Goal: Check status

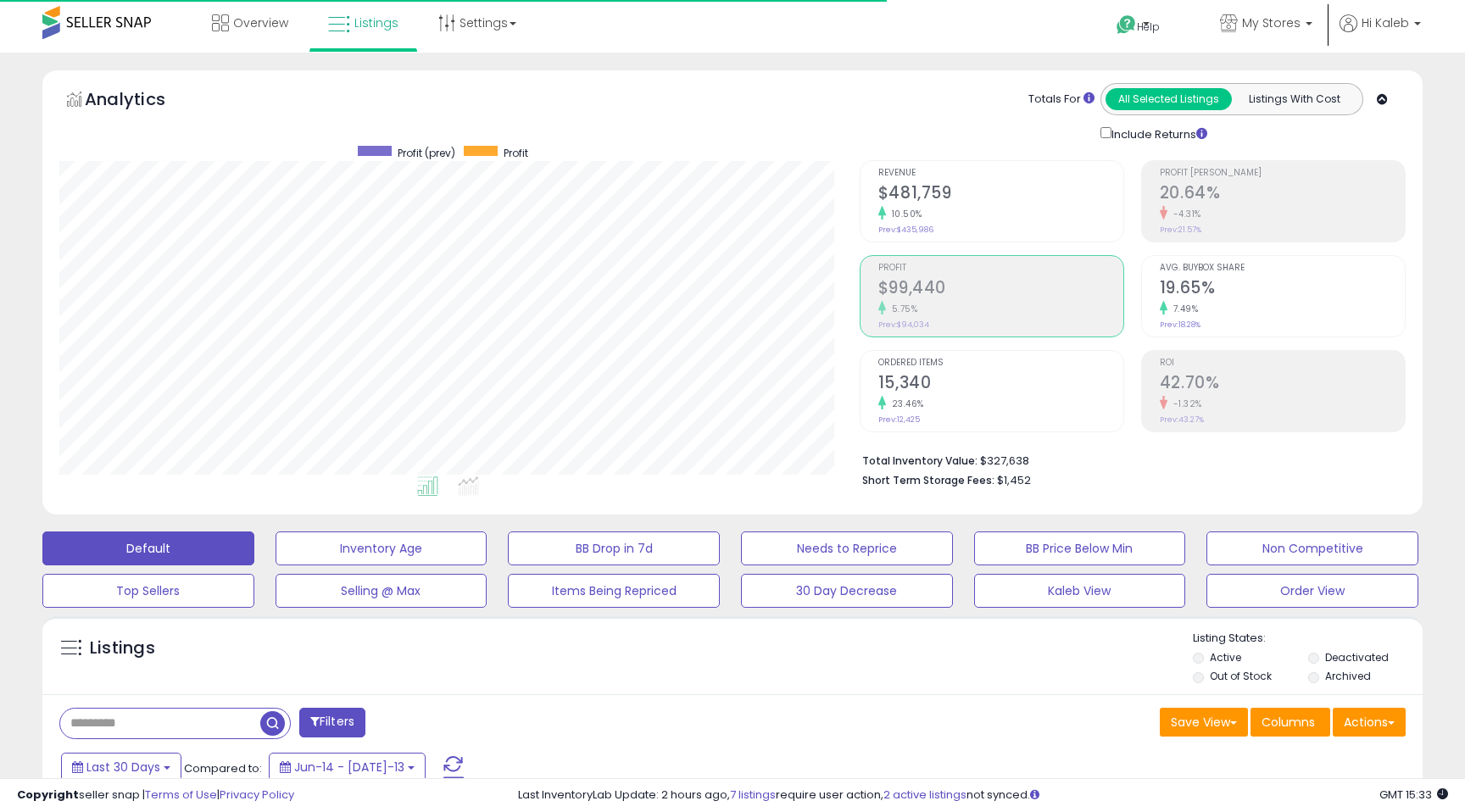
scroll to position [348, 799]
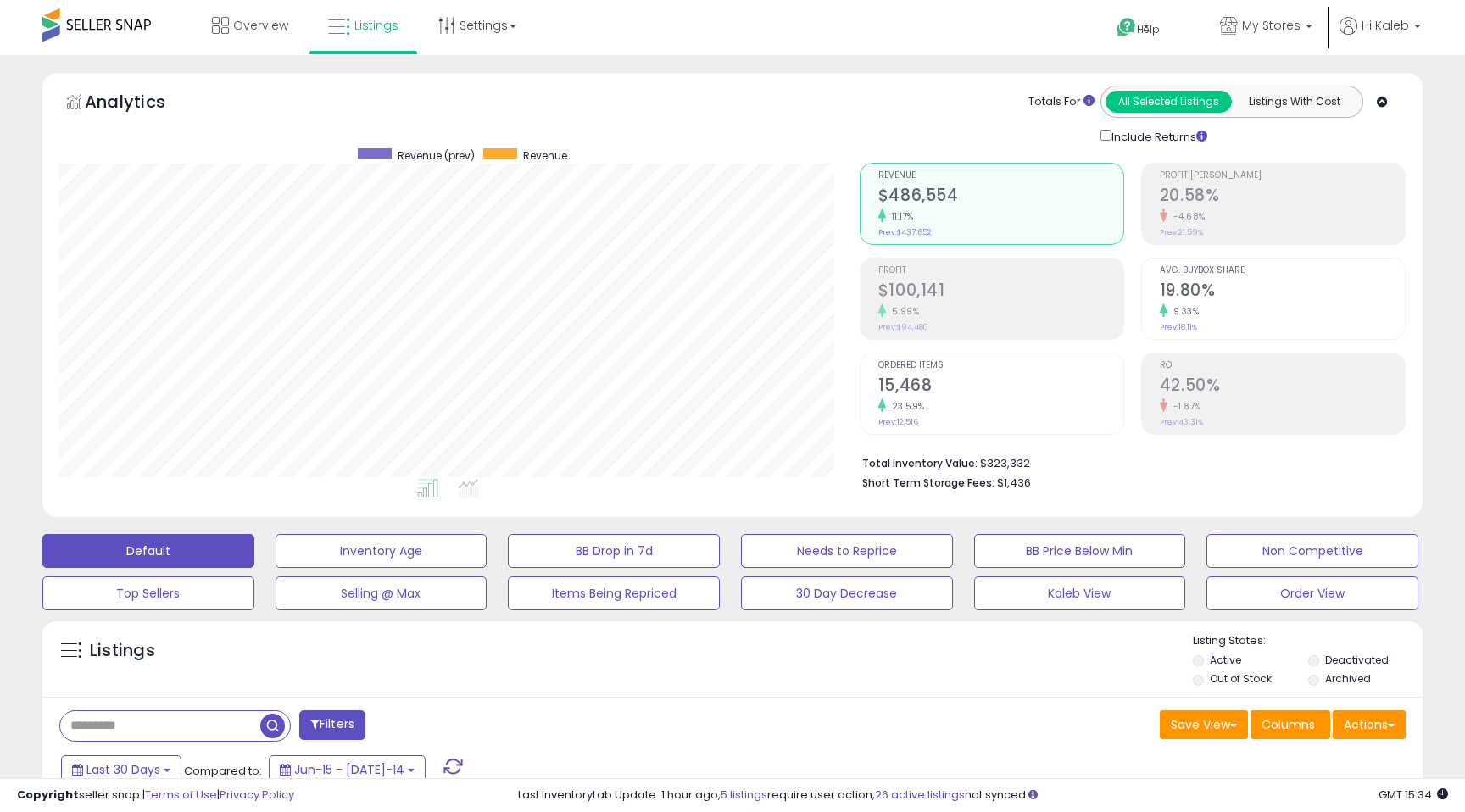
scroll to position [348, 799]
click at [940, 196] on h2 "$486,554" at bounding box center [1000, 198] width 245 height 23
click at [904, 283] on h2 "$100,141" at bounding box center [1000, 293] width 245 height 23
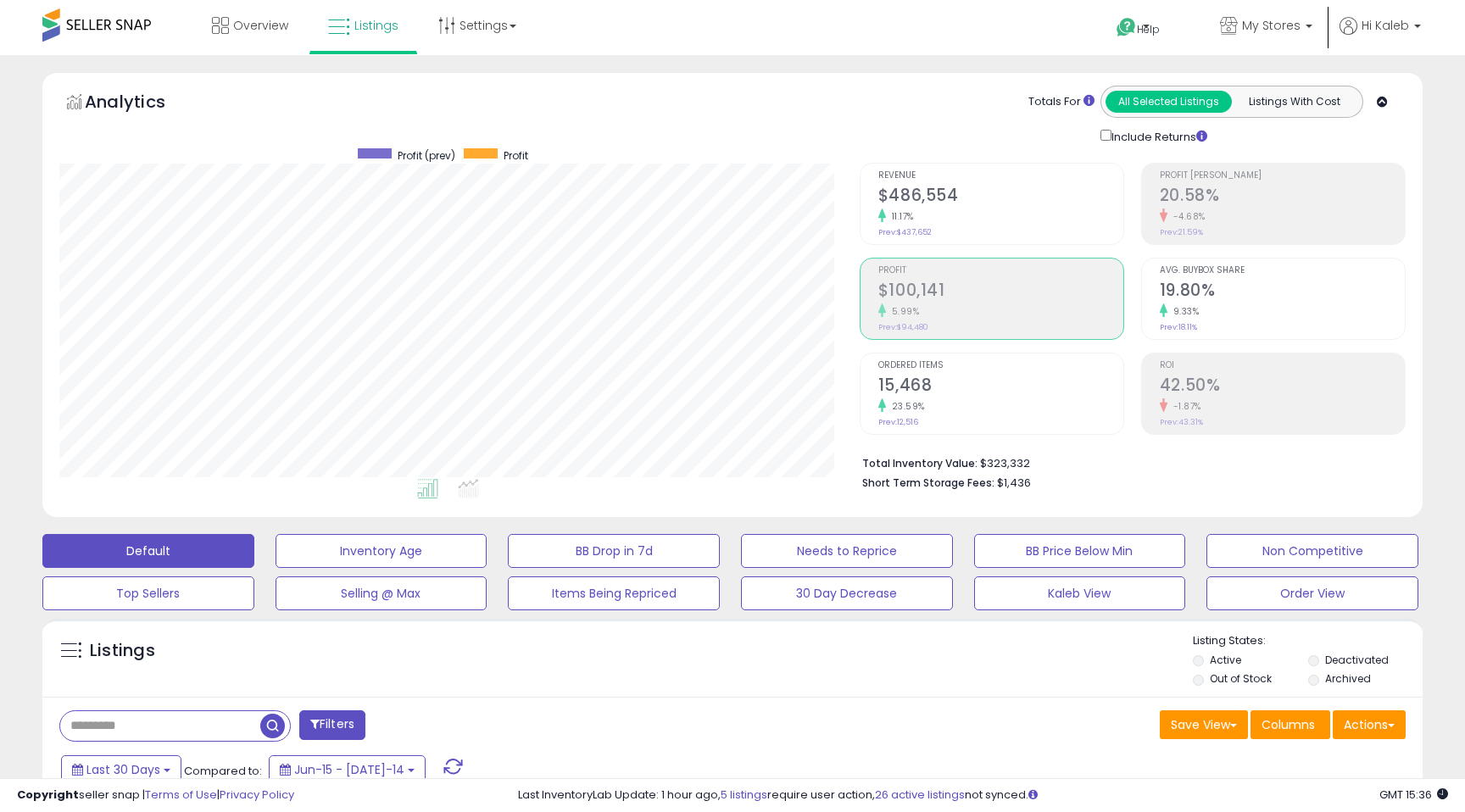
click at [899, 217] on small "11.17%" at bounding box center [899, 216] width 28 height 13
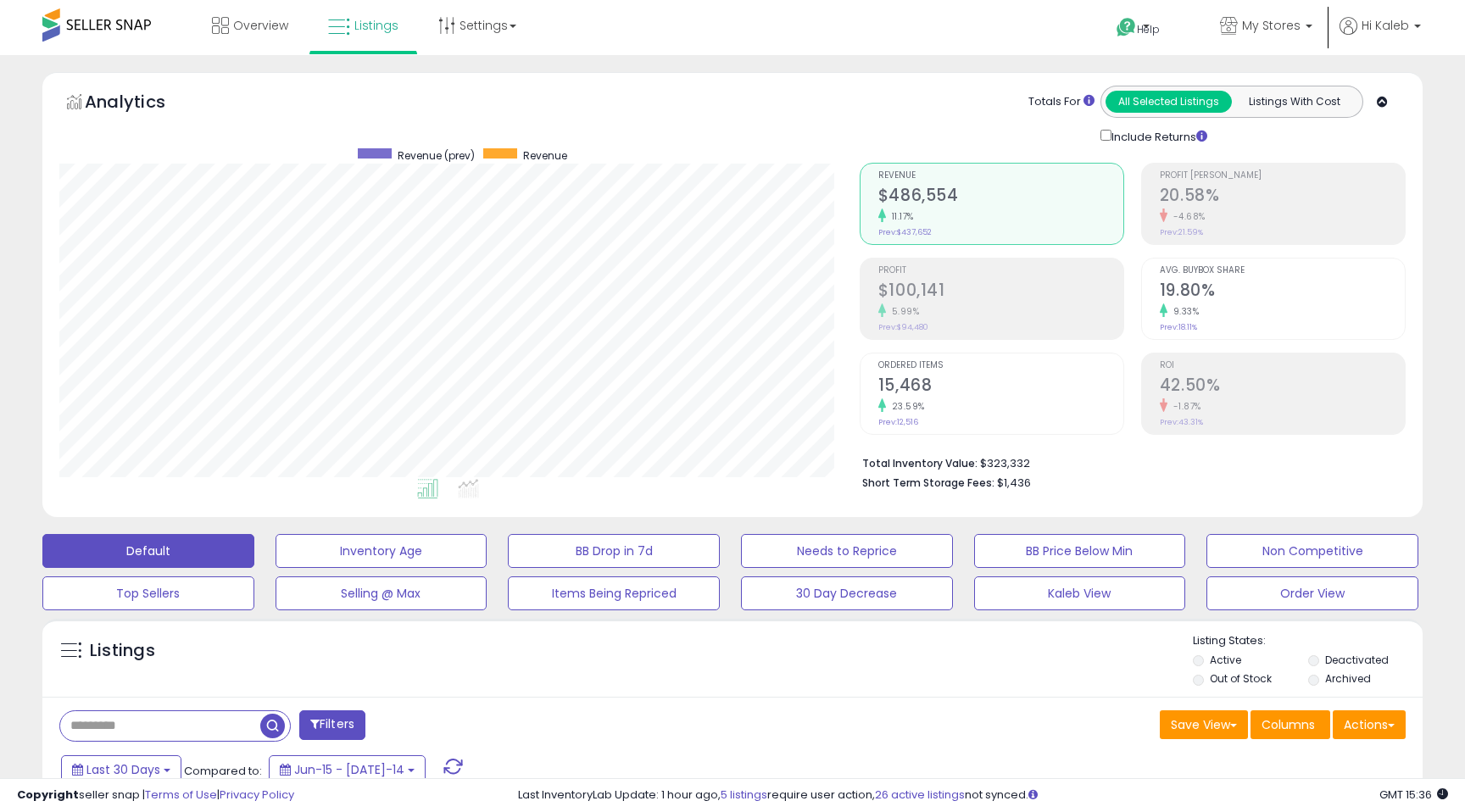
click at [913, 307] on small "5.99%" at bounding box center [902, 311] width 34 height 13
